Goal: Check status: Check status

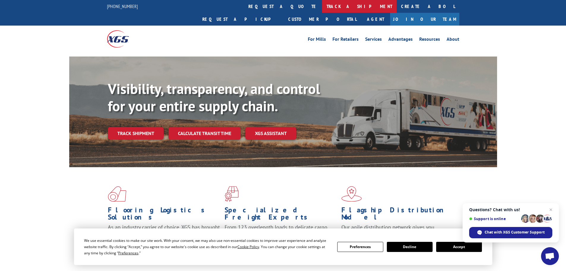
click at [322, 3] on link "track a shipment" at bounding box center [359, 6] width 75 height 13
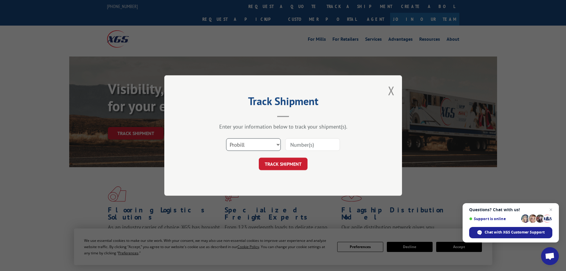
click at [260, 147] on select "Select category... Probill BOL PO" at bounding box center [253, 144] width 55 height 12
select select "po"
click at [226, 138] on select "Select category... Probill BOL PO" at bounding box center [253, 144] width 55 height 12
click at [310, 144] on input at bounding box center [312, 144] width 55 height 12
paste input "71536060"
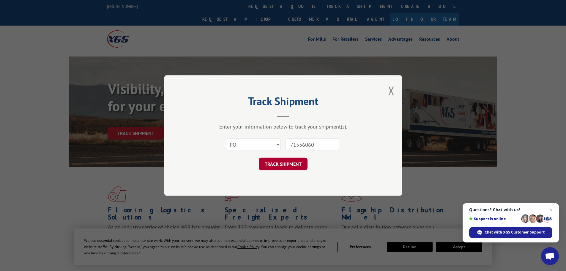
type input "71536060"
click at [280, 165] on button "TRACK SHIPMENT" at bounding box center [283, 163] width 49 height 12
